Goal: Information Seeking & Learning: Learn about a topic

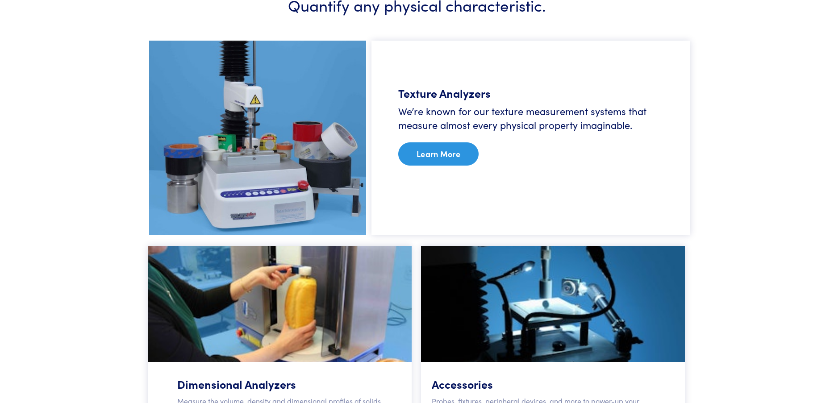
scroll to position [536, 0]
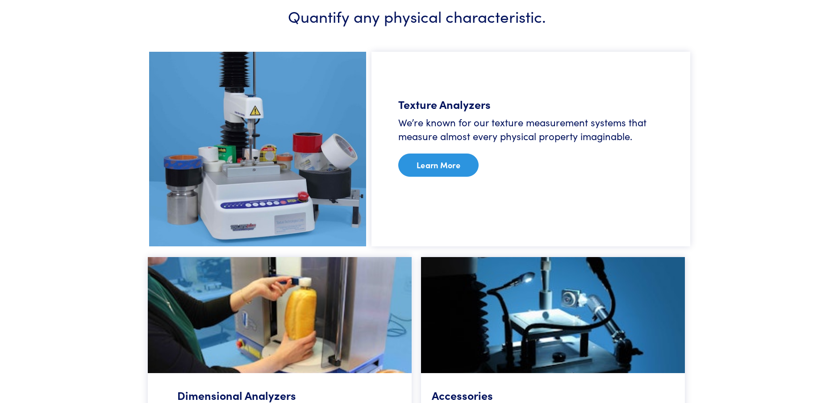
click at [423, 166] on link "Learn More" at bounding box center [438, 165] width 80 height 23
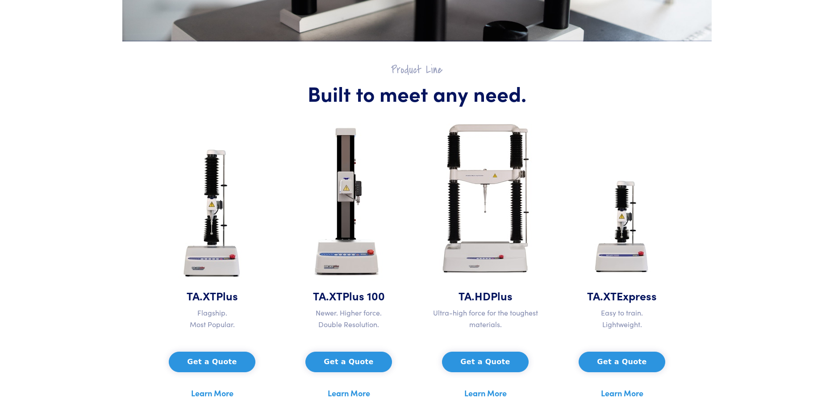
scroll to position [313, 0]
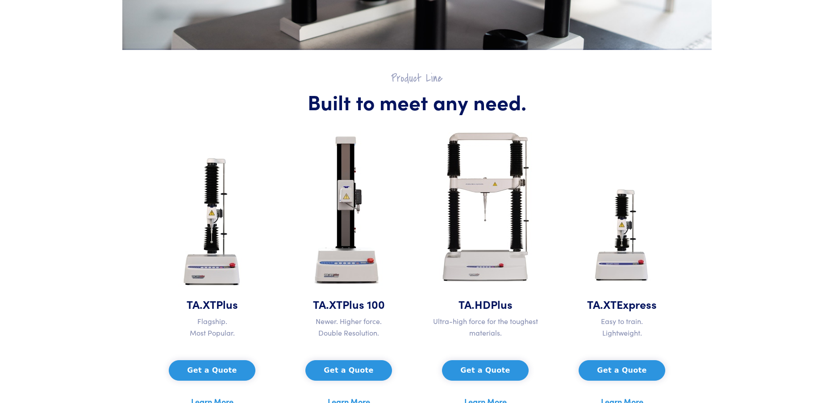
click at [209, 214] on img at bounding box center [213, 223] width 84 height 145
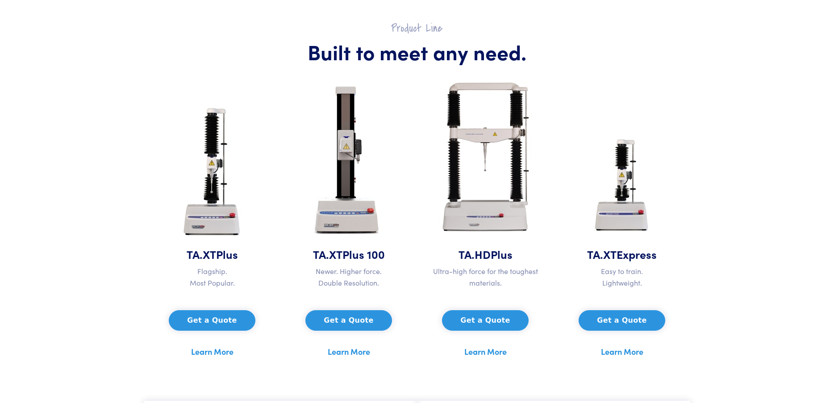
scroll to position [447, 0]
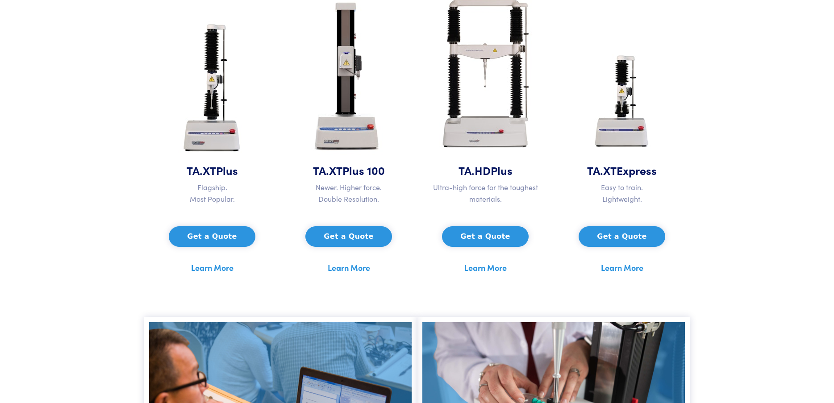
click at [219, 263] on link "Learn More" at bounding box center [212, 267] width 42 height 13
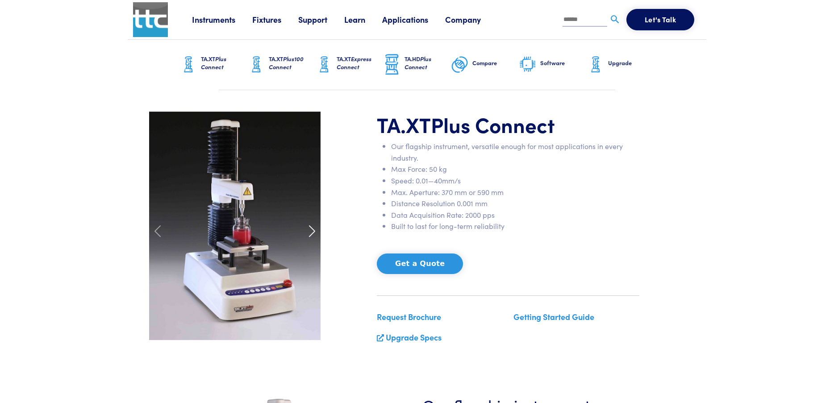
click at [314, 230] on span at bounding box center [312, 231] width 14 height 14
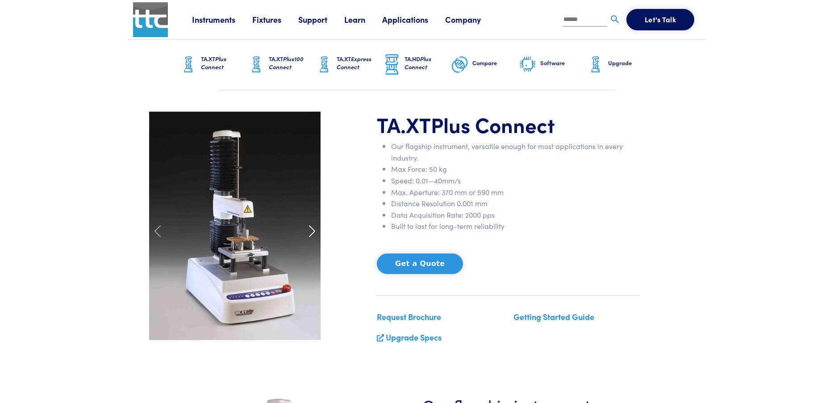
click at [312, 230] on span at bounding box center [312, 231] width 14 height 14
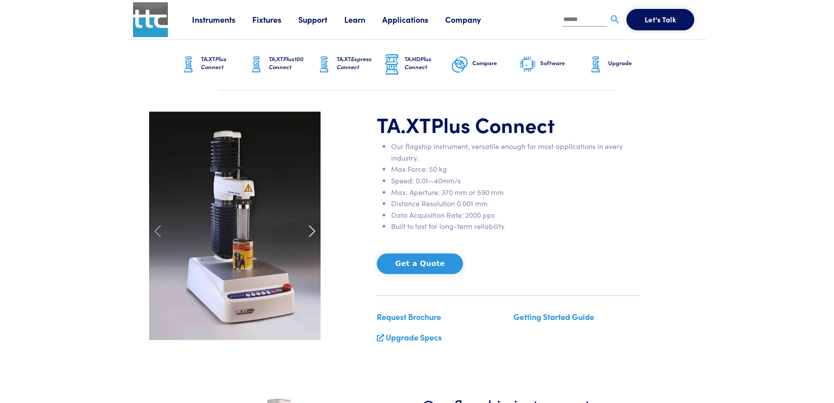
click at [312, 230] on span at bounding box center [312, 231] width 14 height 14
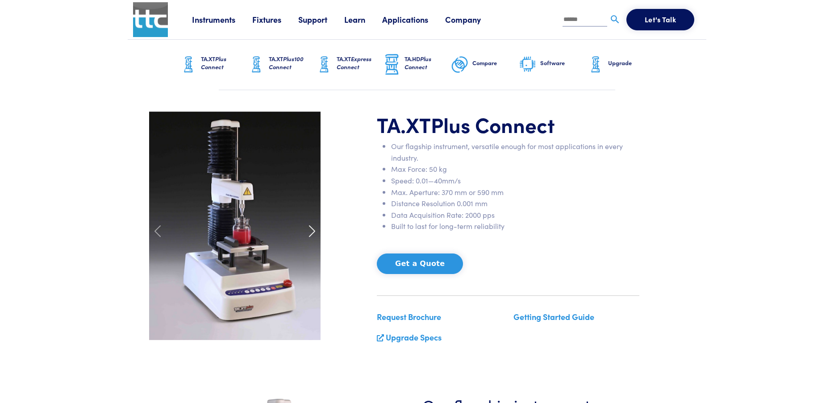
click at [312, 230] on span at bounding box center [312, 231] width 14 height 14
